Goal: Find specific page/section: Find specific page/section

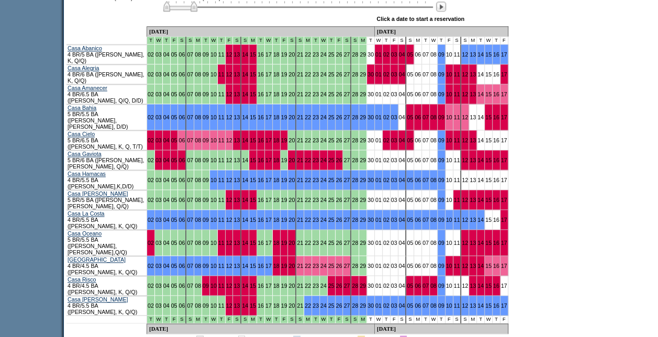
scroll to position [560, 0]
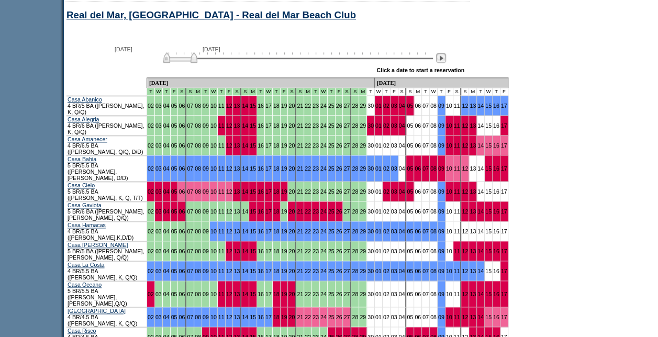
click at [443, 61] on img at bounding box center [441, 58] width 10 height 10
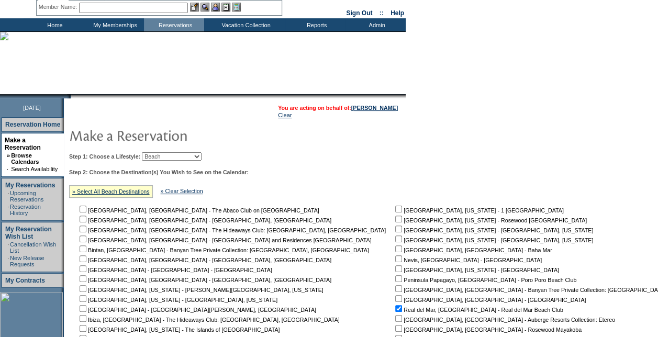
scroll to position [0, 0]
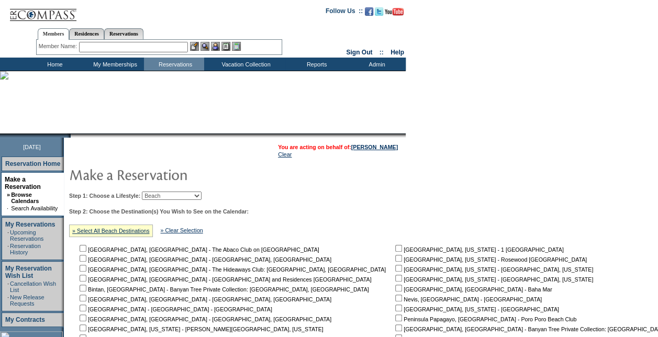
click at [51, 65] on td "Home" at bounding box center [54, 64] width 60 height 13
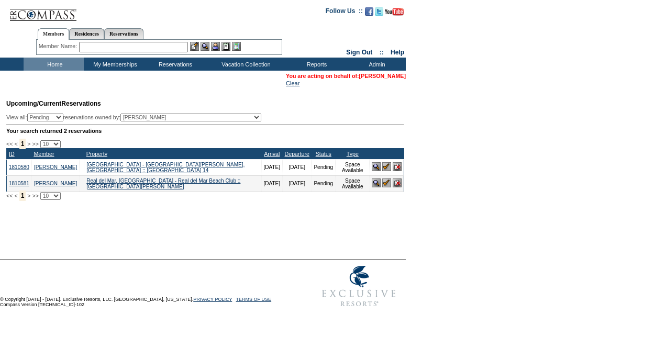
click at [389, 77] on link "[PERSON_NAME]" at bounding box center [382, 76] width 47 height 6
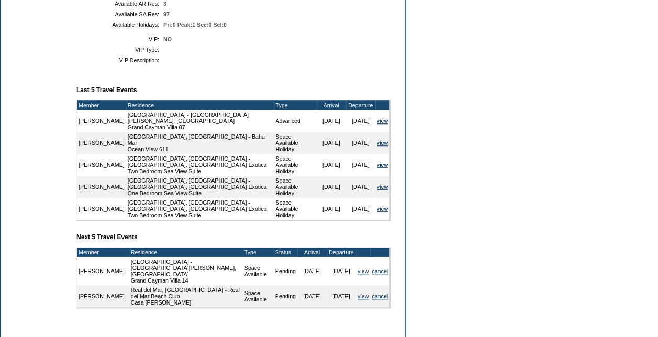
scroll to position [417, 0]
